Goal: Task Accomplishment & Management: Complete application form

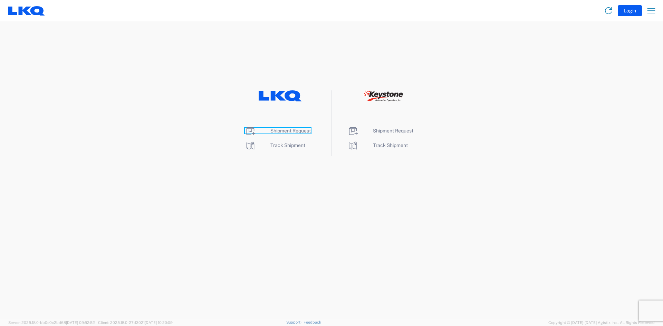
click at [279, 131] on span "Shipment Request" at bounding box center [291, 131] width 40 height 6
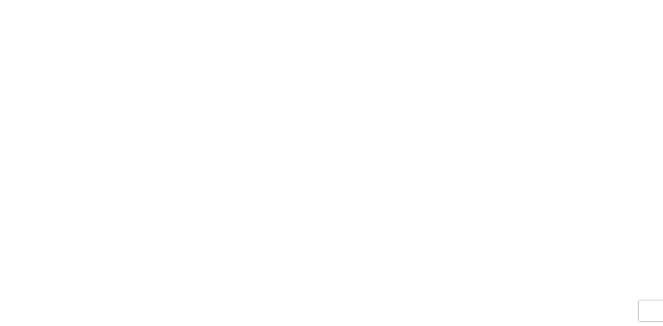
select select "FULL"
select select "LBS"
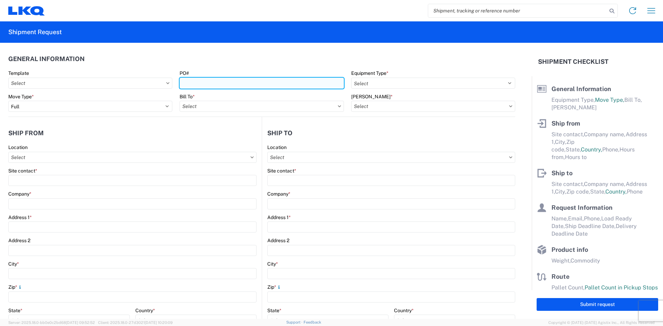
click at [249, 85] on input "PO#" at bounding box center [262, 83] width 164 height 11
type input "T31483+T31484"
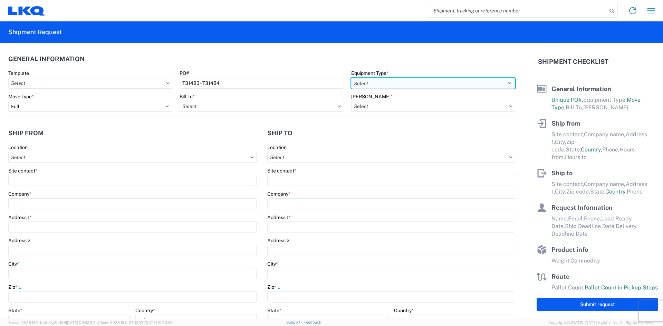
click at [395, 87] on select "Select 53’ Dry Van Flatbed Dropdeck (van) Lowboy (flatbed) Rail" at bounding box center [433, 83] width 164 height 11
select select "STDV"
click at [351, 78] on select "Select 53’ Dry Van Flatbed Dropdeck (van) Lowboy (flatbed) Rail" at bounding box center [433, 83] width 164 height 11
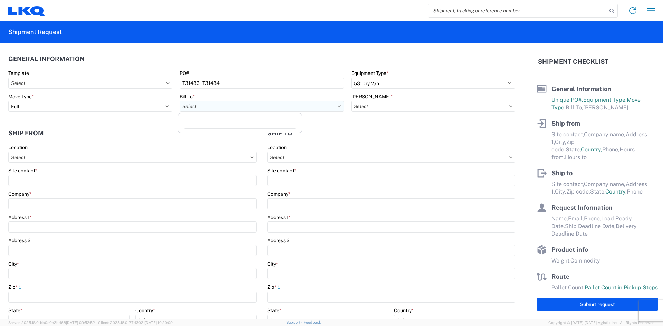
click at [257, 110] on input "Bill To *" at bounding box center [262, 106] width 164 height 11
type input "3392"
click at [214, 138] on div "3392 - Transmetco" at bounding box center [240, 137] width 121 height 11
type input "3392 - Transmetco"
click at [390, 104] on input "Bill Code *" at bounding box center [433, 106] width 164 height 11
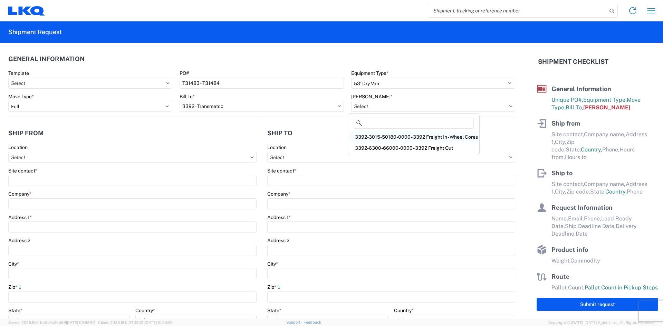
click at [385, 139] on div "3392-3015-50180-0000 - 3392 Freight In - Wheel Cores" at bounding box center [414, 137] width 129 height 11
type input "3392-3015-50180-0000 - 3392 Freight In - Wheel Cores"
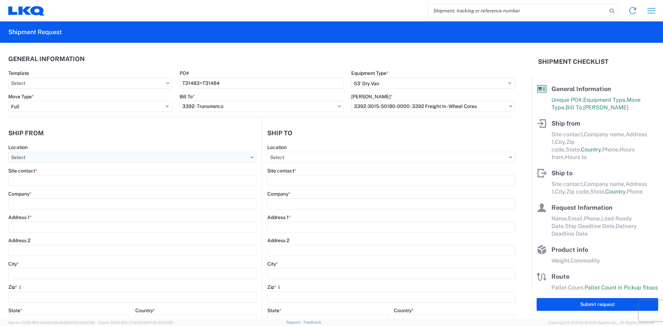
click at [72, 161] on input "Location" at bounding box center [132, 157] width 248 height 11
type input "7110"
click at [40, 189] on div "7110 - LKQ Pintendre" at bounding box center [70, 188] width 121 height 11
type input "7110 - LKQ Pintendre"
type input "LKQ Corporation"
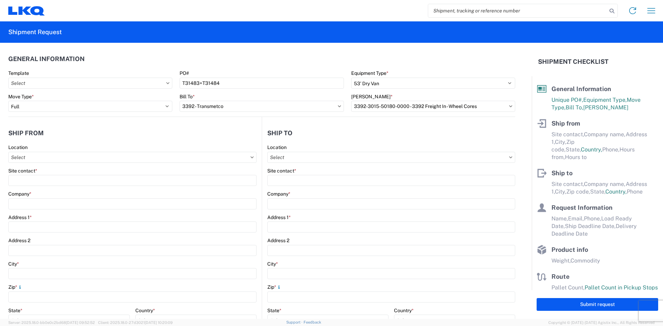
type input "914 Route Kennedy"
type input "Levis"
type input "G6C 1A5"
select select
select select "CA"
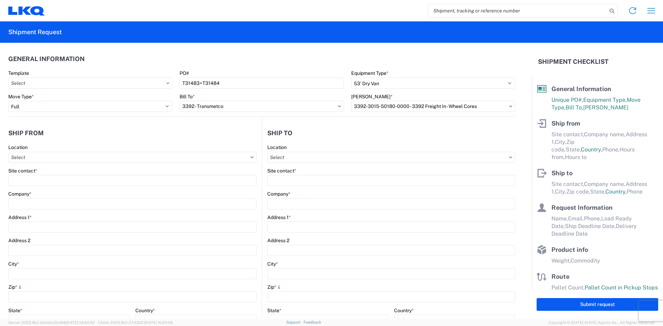
type input "08:00"
type input "17:00"
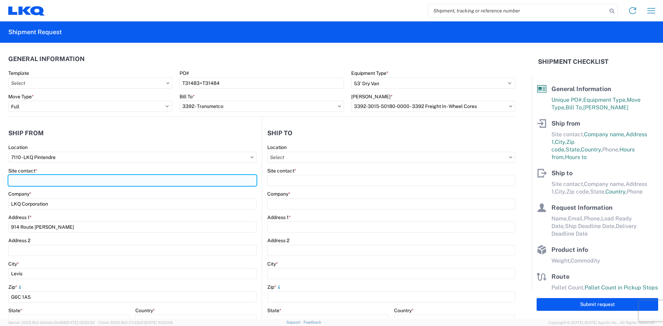
click at [41, 184] on input "Site contact *" at bounding box center [132, 180] width 248 height 11
type input "MARTIN BRETON"
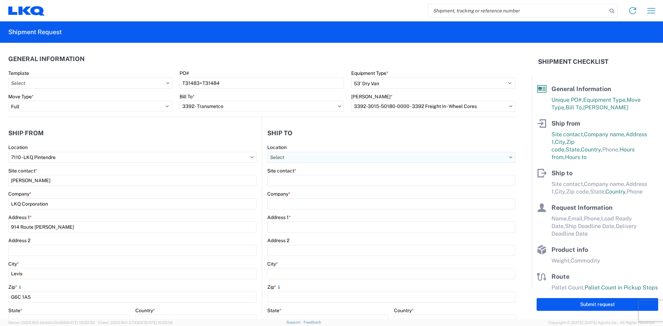
click at [298, 154] on input "Location" at bounding box center [391, 157] width 248 height 11
type input "3392"
click at [291, 189] on div "3392 - Transmetco" at bounding box center [327, 188] width 121 height 11
type input "3392 - Transmetco"
type input "LKQ Corporation"
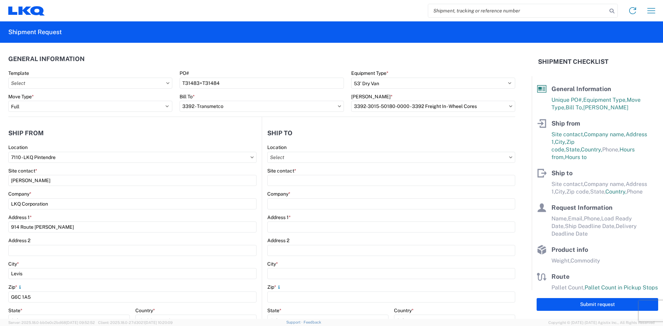
type input "1750 Riverfork Dr"
type input "Huntington"
type input "46750"
select select "US"
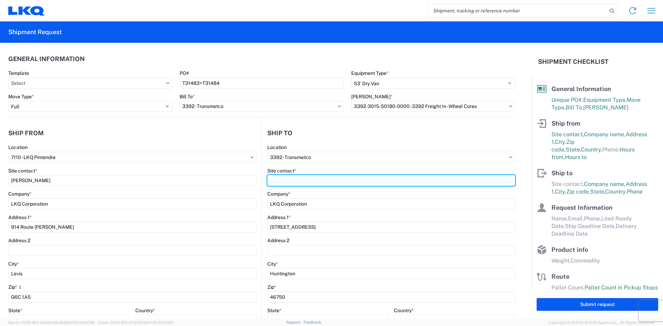
click at [292, 184] on input "Site contact *" at bounding box center [391, 180] width 248 height 11
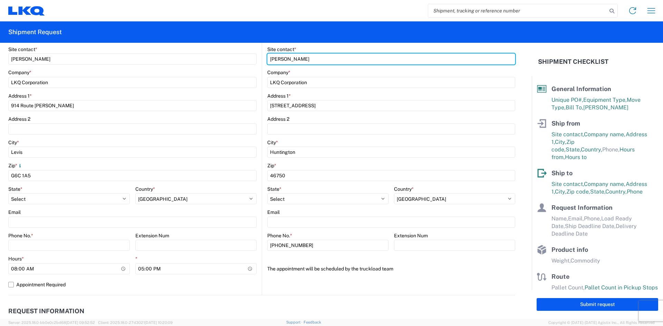
scroll to position [138, 0]
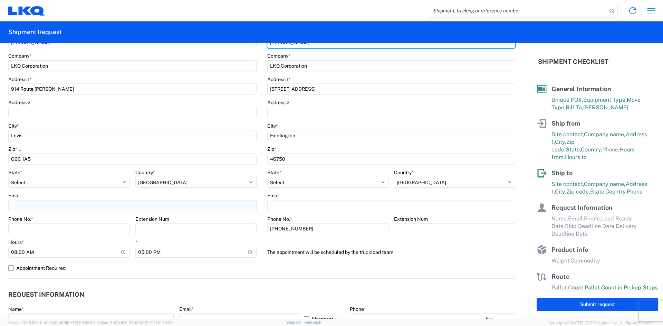
type input "CHRISTOPHER"
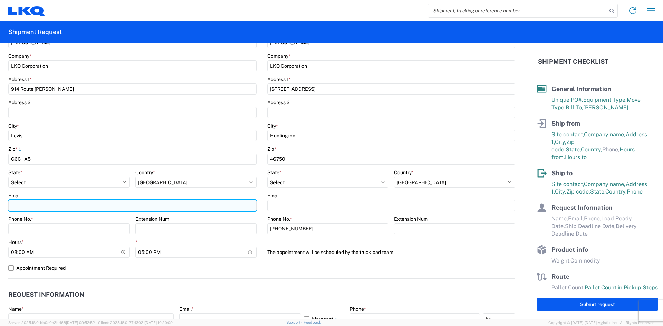
click at [44, 208] on input "Email" at bounding box center [132, 205] width 248 height 11
type input "mbreton@lkqcorp.com"
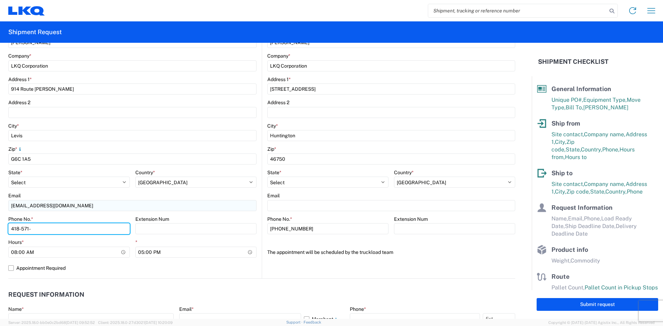
type input "418-571-9895"
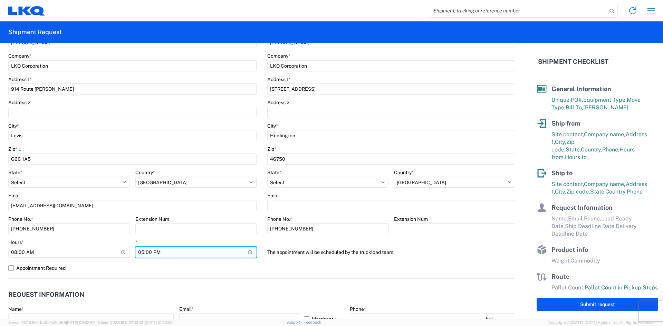
click at [247, 252] on input "17:00" at bounding box center [196, 252] width 122 height 11
click at [248, 253] on input "17:00" at bounding box center [196, 252] width 122 height 11
type input "15:00"
click at [146, 268] on label "Appointment Required" at bounding box center [132, 268] width 248 height 11
click at [0, 0] on input "Appointment Required" at bounding box center [0, 0] width 0 height 0
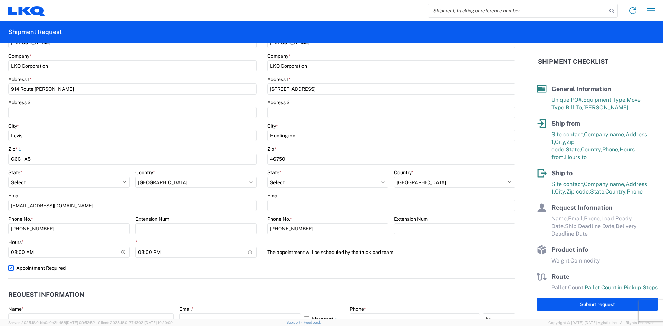
select select "CA"
click at [10, 270] on label "Appointment Required" at bounding box center [132, 268] width 248 height 11
click at [0, 0] on input "Appointment Required" at bounding box center [0, 0] width 0 height 0
select select "CA"
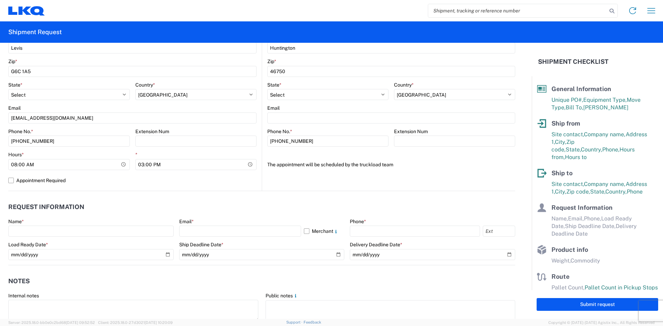
scroll to position [276, 0]
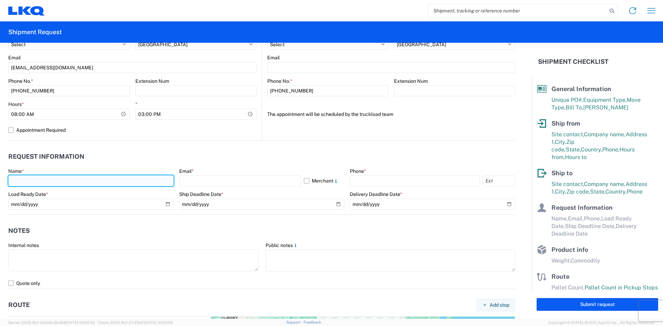
click at [34, 179] on input "text" at bounding box center [90, 181] width 165 height 11
type input "MARTIN BRETON"
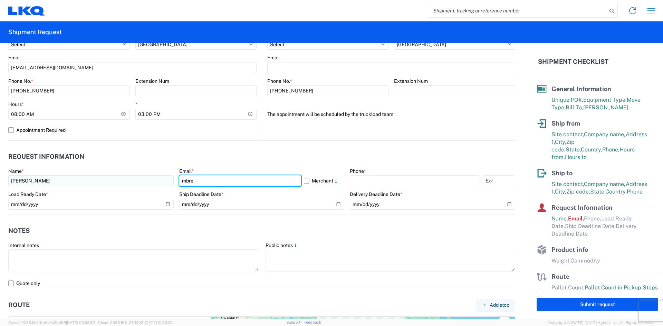
type input "mbreton@lkqcorp.com"
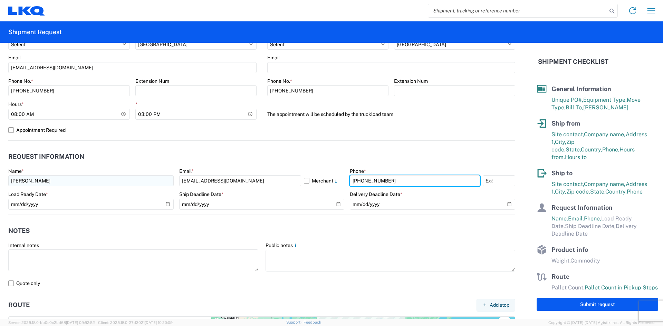
type input "418-571-9895"
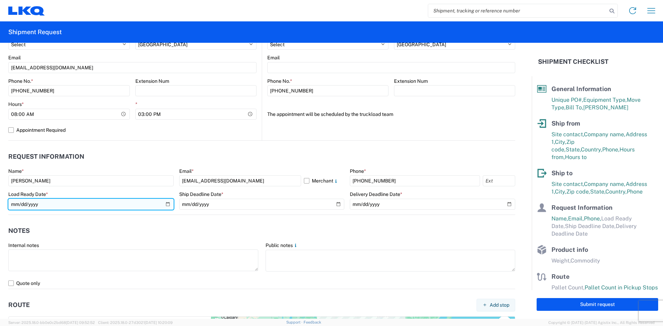
click at [168, 205] on input "date" at bounding box center [90, 204] width 165 height 11
type input "2025-09-17"
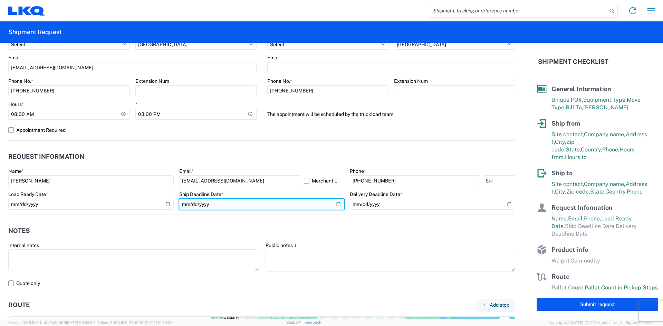
click at [334, 207] on input "date" at bounding box center [261, 204] width 165 height 11
type input "2025-09-19"
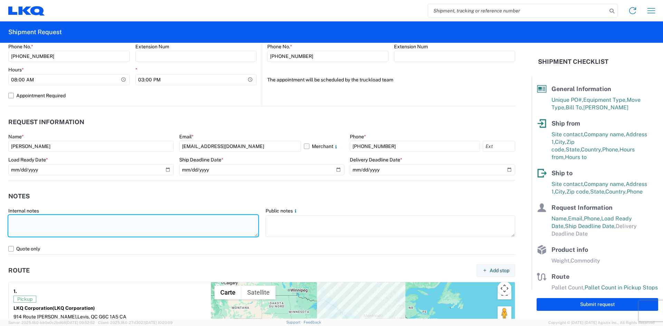
click at [46, 227] on textarea at bounding box center [133, 226] width 250 height 22
drag, startPoint x: 145, startPoint y: 220, endPoint x: -224, endPoint y: 222, distance: 369.0
click at [0, 222] on html "Home Shipment request Shipment tracking Shipment Request General Information Te…" at bounding box center [331, 163] width 663 height 326
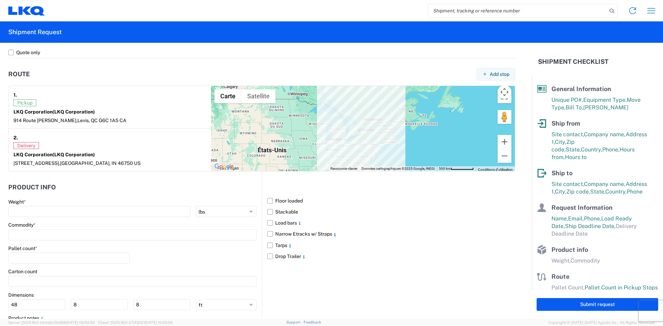
scroll to position [518, 0]
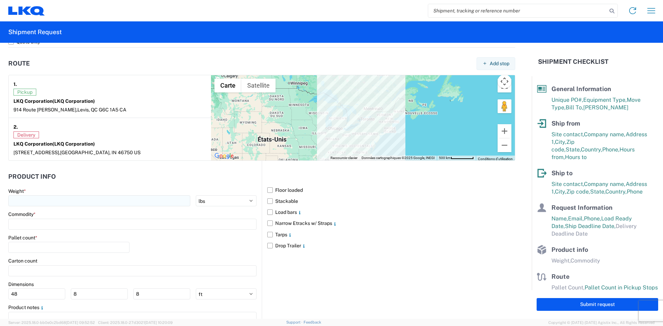
type textarea "7110 : 32 skids ( 800 wheels ) + 7111 : 20 skids ( 500 wheels )"
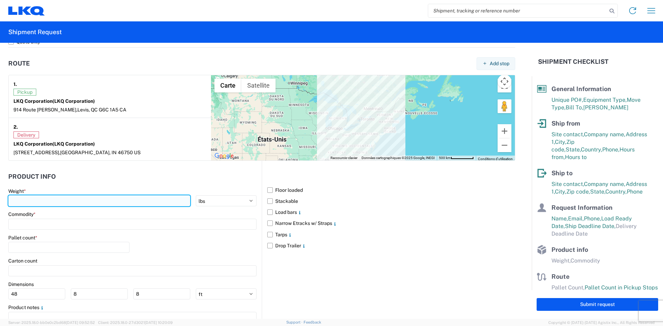
click at [61, 200] on input "number" at bounding box center [99, 201] width 182 height 11
type input "40000"
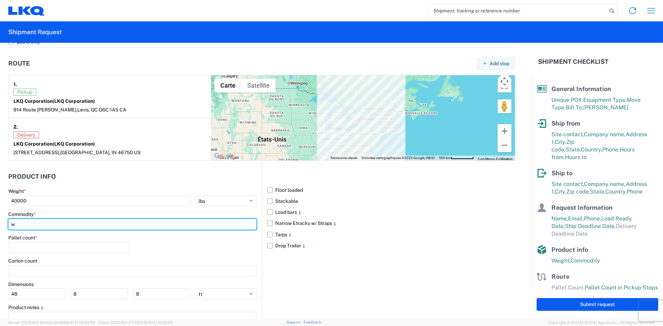
type input "w"
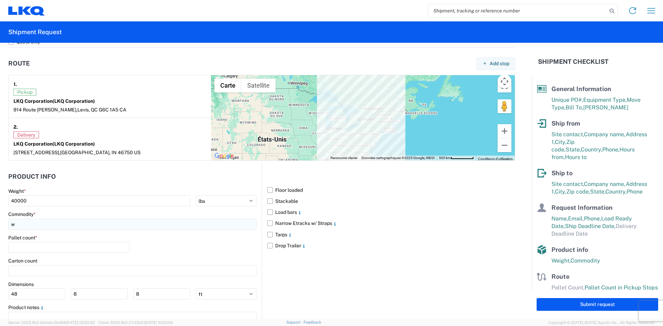
click at [47, 227] on input "w" at bounding box center [132, 224] width 248 height 11
click at [47, 225] on input "w" at bounding box center [132, 224] width 248 height 11
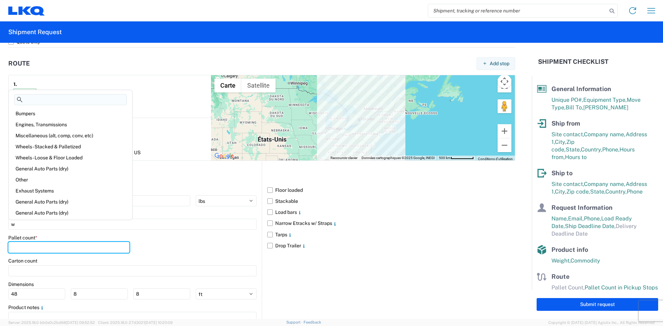
click at [47, 242] on input "number" at bounding box center [68, 247] width 121 height 11
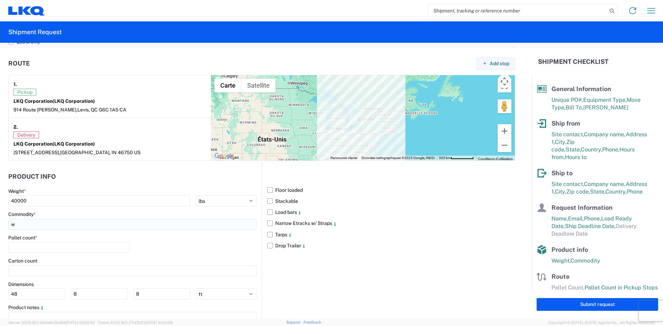
click at [35, 219] on input "w" at bounding box center [132, 224] width 248 height 11
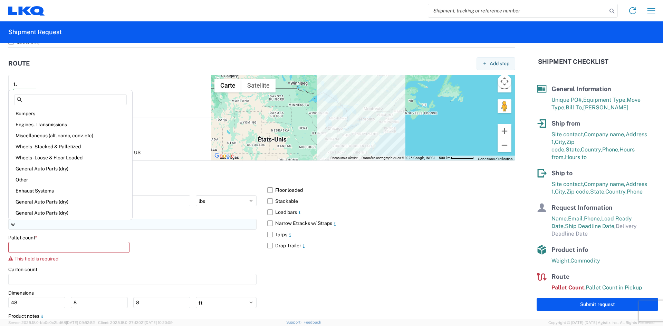
click at [27, 226] on input "w" at bounding box center [132, 224] width 248 height 11
click at [28, 220] on input "w" at bounding box center [132, 224] width 248 height 11
click at [26, 225] on input "w" at bounding box center [132, 224] width 248 height 11
click at [22, 222] on input "w" at bounding box center [132, 224] width 248 height 11
click at [58, 239] on div "Pallet count *" at bounding box center [68, 238] width 121 height 6
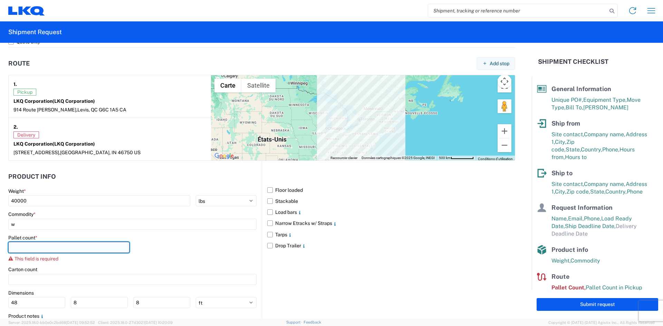
click at [58, 248] on input "number" at bounding box center [68, 247] width 121 height 11
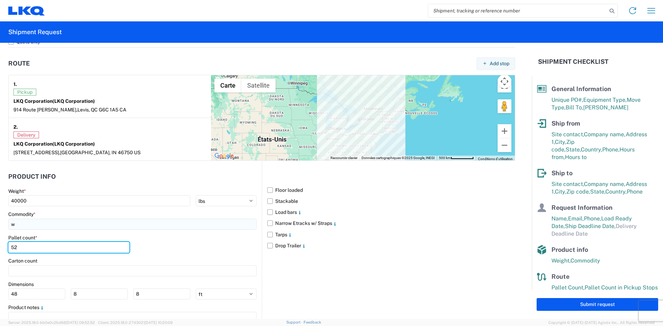
type input "52"
click at [29, 229] on input "w" at bounding box center [132, 224] width 248 height 11
click at [19, 227] on input "w" at bounding box center [132, 224] width 248 height 11
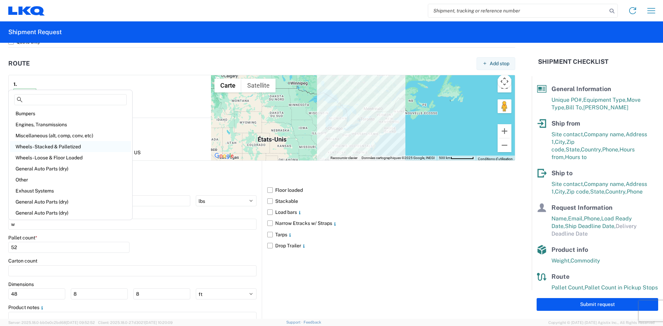
click at [56, 146] on div "Wheels - Stacked & Palletized" at bounding box center [70, 146] width 121 height 11
type input "Wheels - Stacked & Palletized"
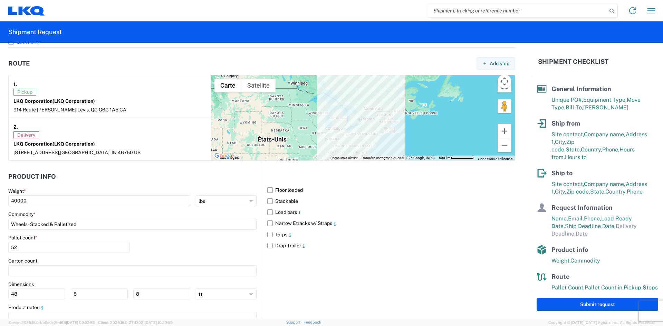
scroll to position [552, 0]
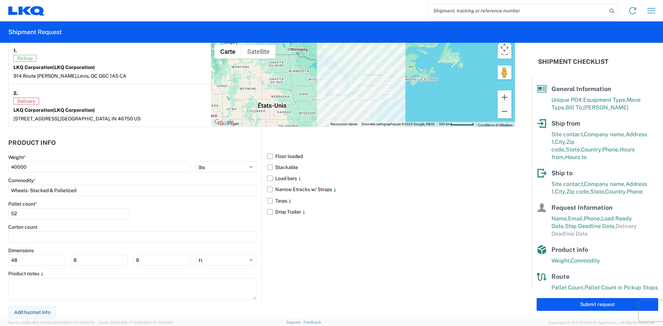
click at [267, 155] on label "Floor loaded" at bounding box center [391, 156] width 248 height 11
click at [0, 0] on input "Floor loaded" at bounding box center [0, 0] width 0 height 0
click at [269, 168] on label "Stackable" at bounding box center [391, 167] width 248 height 11
click at [0, 0] on input "Stackable" at bounding box center [0, 0] width 0 height 0
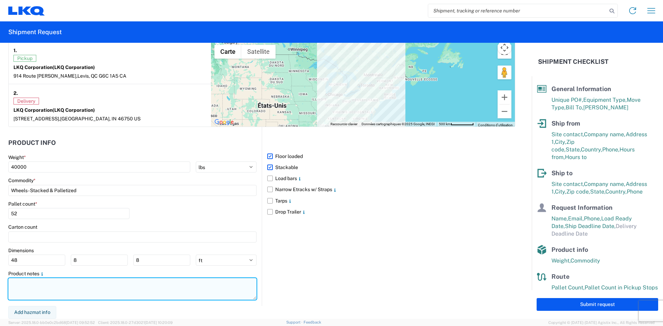
click at [14, 282] on textarea at bounding box center [132, 289] width 248 height 22
paste textarea "7110 : 32 skids ( 800 wheels ) + 7111 : 20 skids ( 500 wheels )"
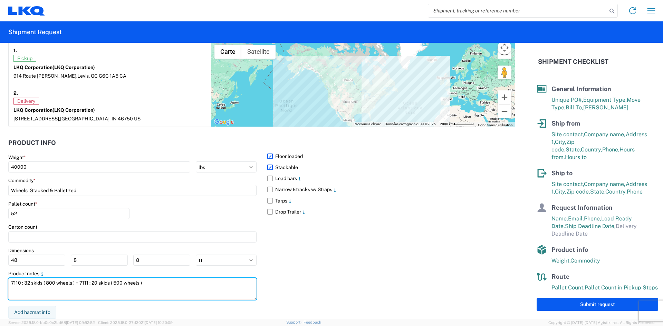
type textarea "7110 : 32 skids ( 800 wheels ) + 7111 : 20 skids ( 500 wheels )"
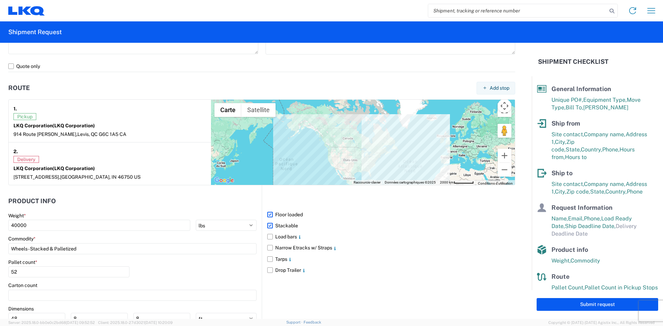
scroll to position [414, 0]
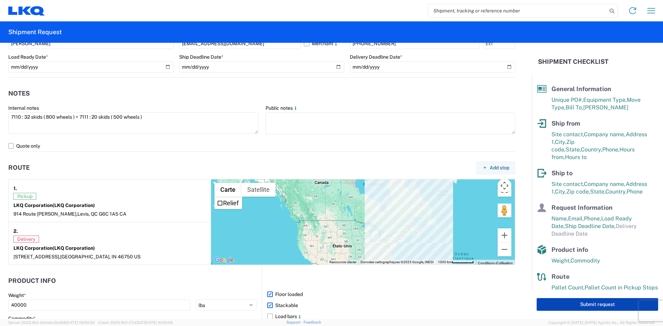
click at [578, 308] on button "Submit request" at bounding box center [598, 304] width 122 height 13
select select "US"
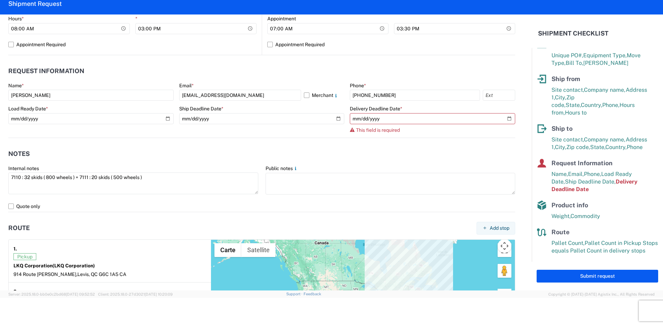
scroll to position [310, 0]
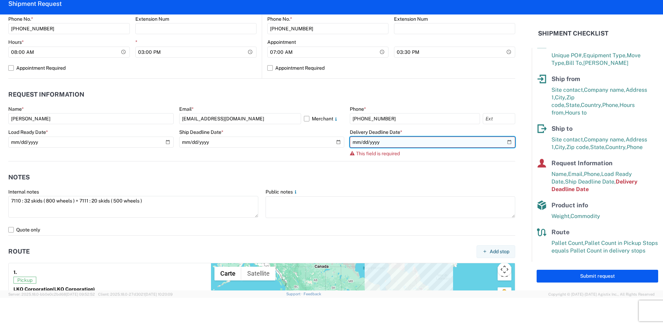
click at [506, 143] on input "date" at bounding box center [432, 142] width 165 height 11
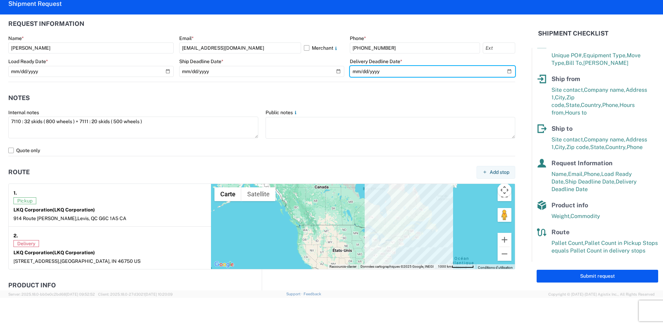
scroll to position [414, 0]
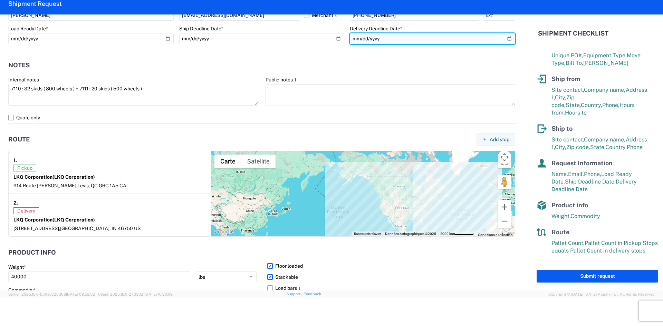
click at [505, 41] on input "2025-09-25" at bounding box center [432, 38] width 165 height 11
type input "2025-09-30"
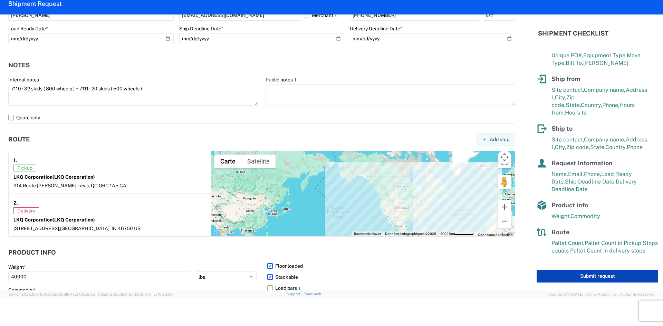
click at [561, 278] on button "Submit request" at bounding box center [598, 276] width 122 height 13
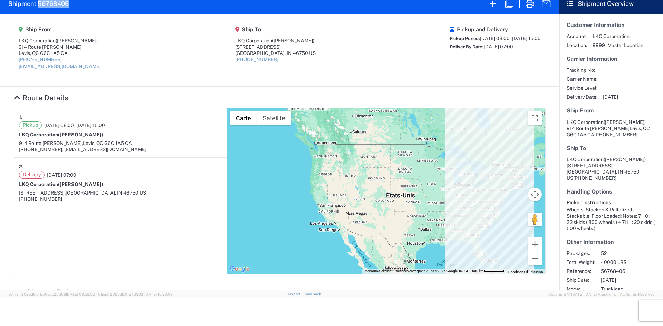
drag, startPoint x: 70, startPoint y: 4, endPoint x: 39, endPoint y: 4, distance: 31.8
click at [39, 4] on agx-form-header "Shipment 56768406" at bounding box center [280, 3] width 560 height 21
copy h2 "56768406"
click at [527, 3] on icon "button" at bounding box center [529, 3] width 11 height 11
